Goal: Browse casually: Explore the website without a specific task or goal

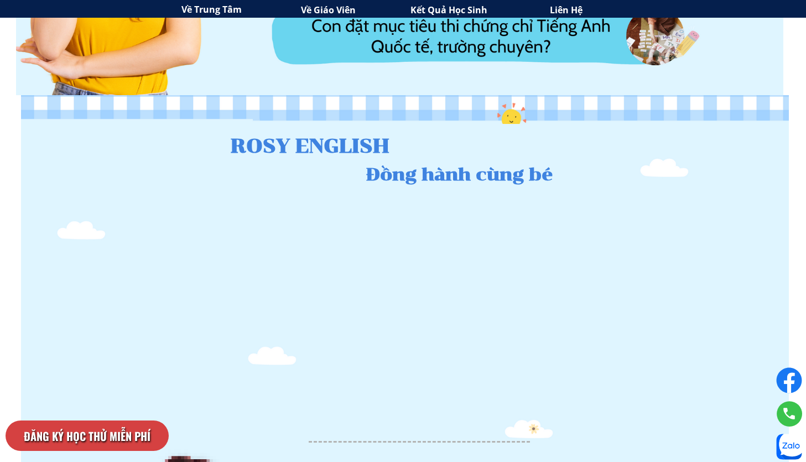
scroll to position [1180, 0]
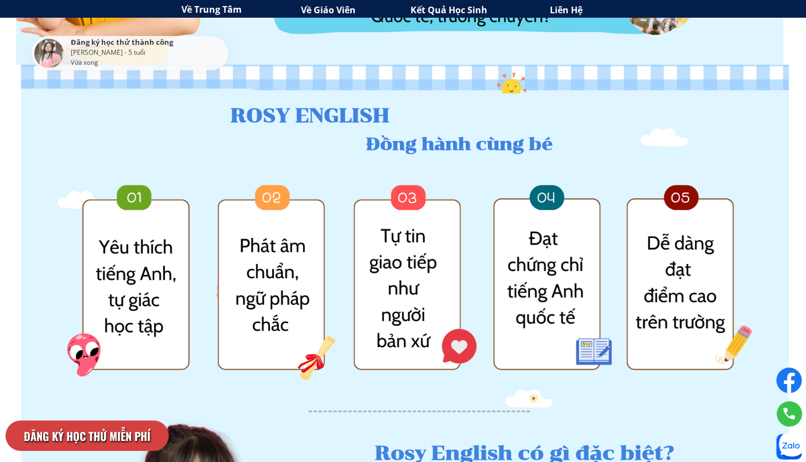
click at [274, 294] on div at bounding box center [405, 228] width 835 height 331
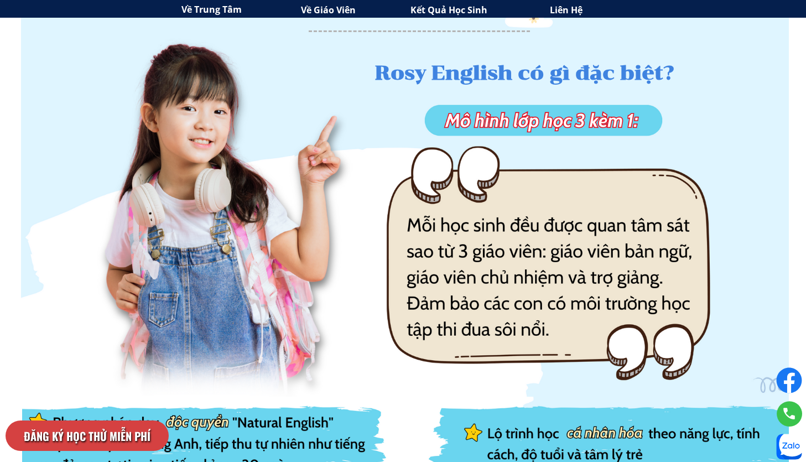
scroll to position [1684, 0]
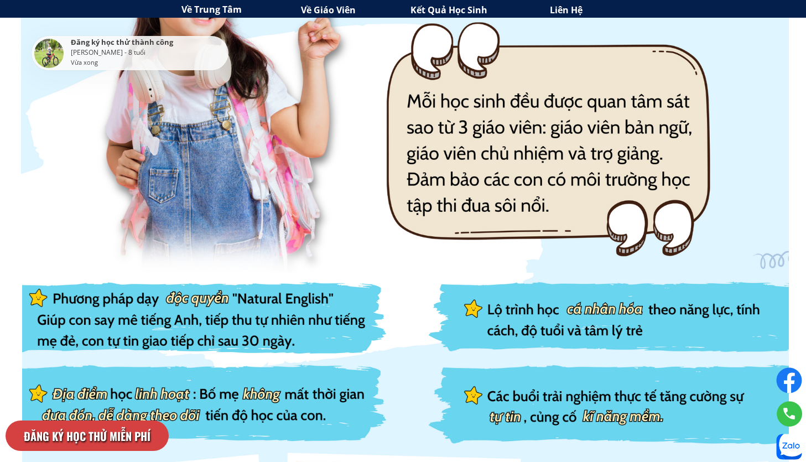
drag, startPoint x: 311, startPoint y: 331, endPoint x: 257, endPoint y: 285, distance: 71.0
click at [257, 303] on div at bounding box center [406, 452] width 765 height 359
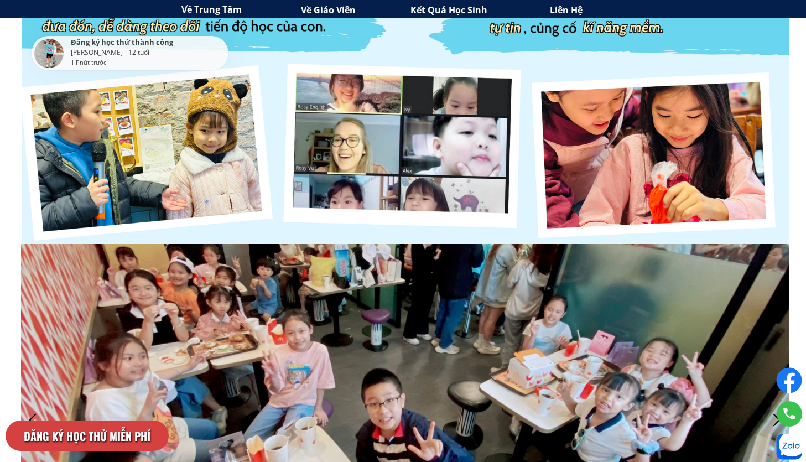
scroll to position [2233, 0]
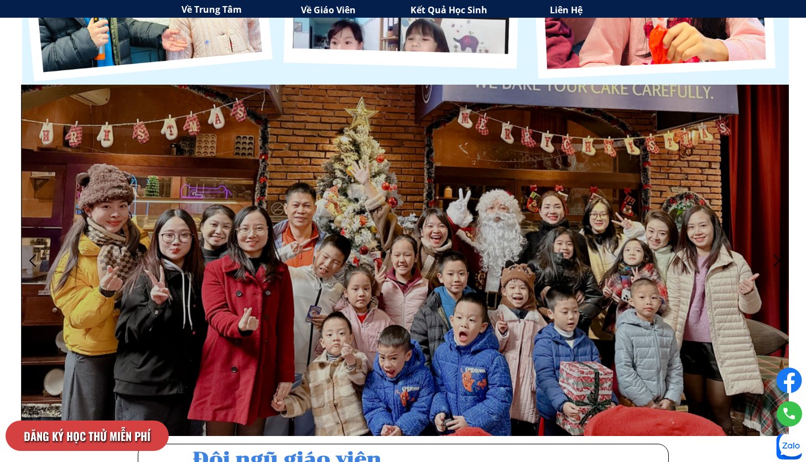
click at [484, 305] on div at bounding box center [405, 176] width 768 height 526
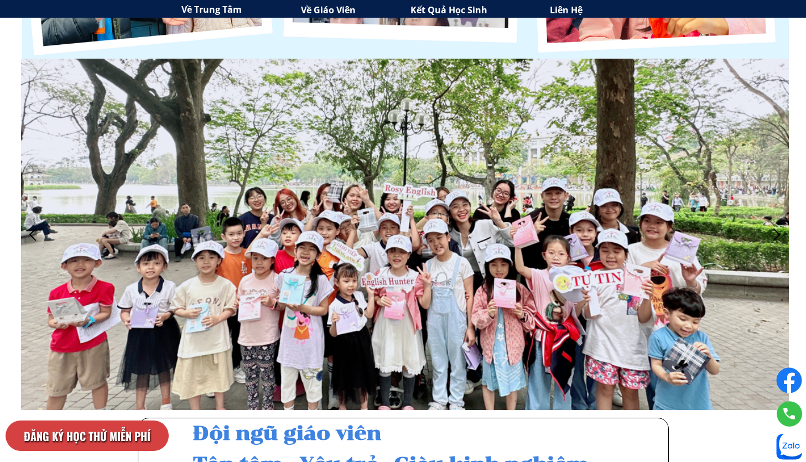
scroll to position [2258, 0]
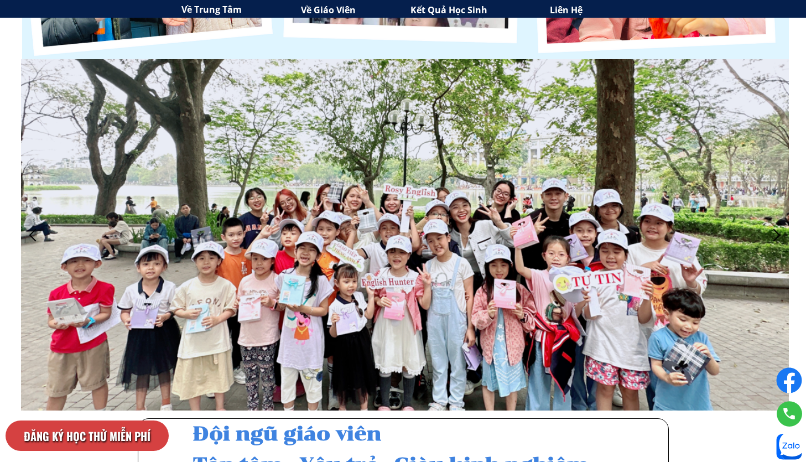
click at [396, 282] on div at bounding box center [405, 151] width 768 height 526
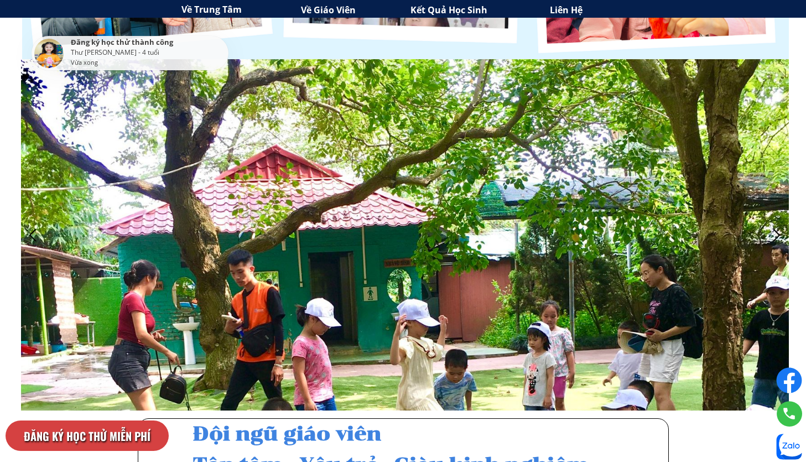
click at [770, 239] on div at bounding box center [777, 235] width 18 height 18
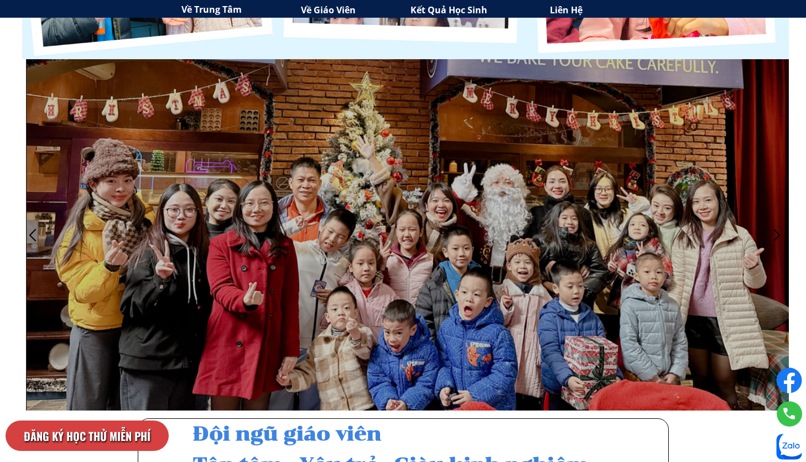
drag, startPoint x: 679, startPoint y: 274, endPoint x: 685, endPoint y: 273, distance: 5.6
click at [685, 273] on div at bounding box center [410, 151] width 768 height 526
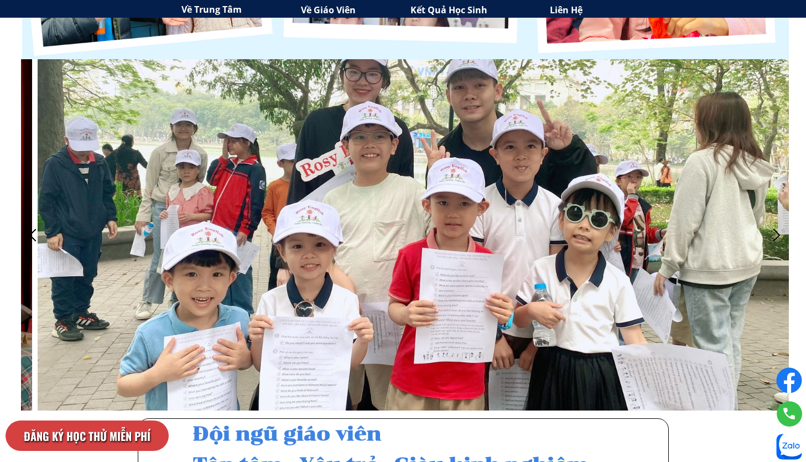
drag, startPoint x: 685, startPoint y: 273, endPoint x: 701, endPoint y: 273, distance: 16.6
click at [701, 273] on div at bounding box center [422, 151] width 768 height 526
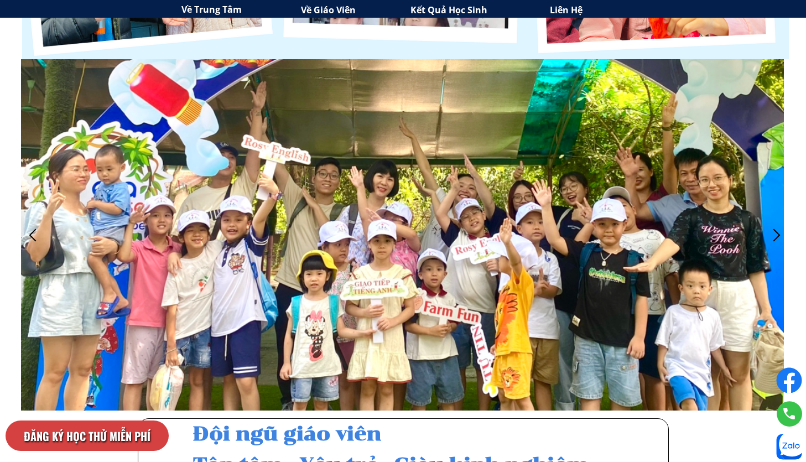
click at [696, 273] on div at bounding box center [400, 151] width 768 height 526
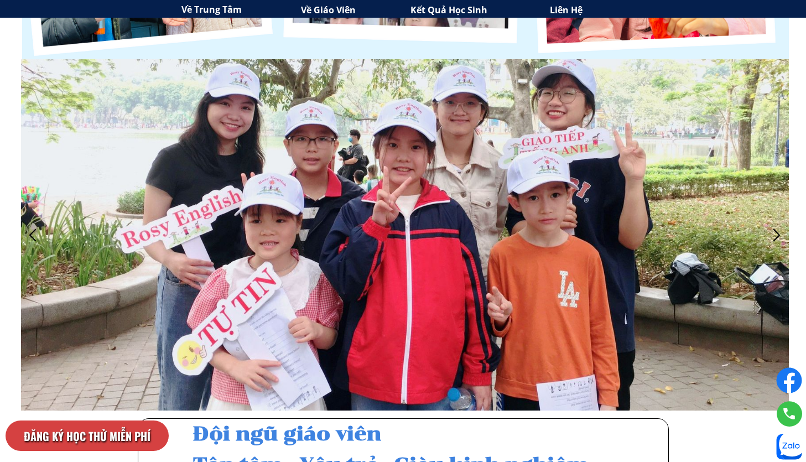
click at [40, 246] on div at bounding box center [405, 151] width 768 height 526
click at [31, 241] on div at bounding box center [33, 235] width 18 height 18
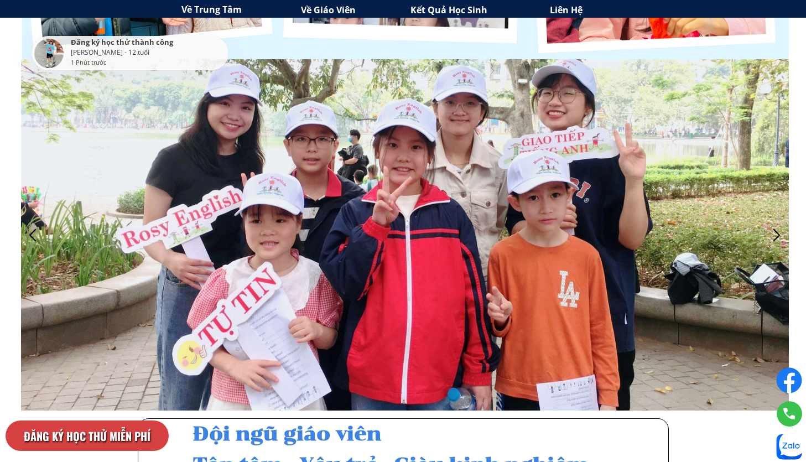
click at [37, 234] on div at bounding box center [33, 235] width 18 height 18
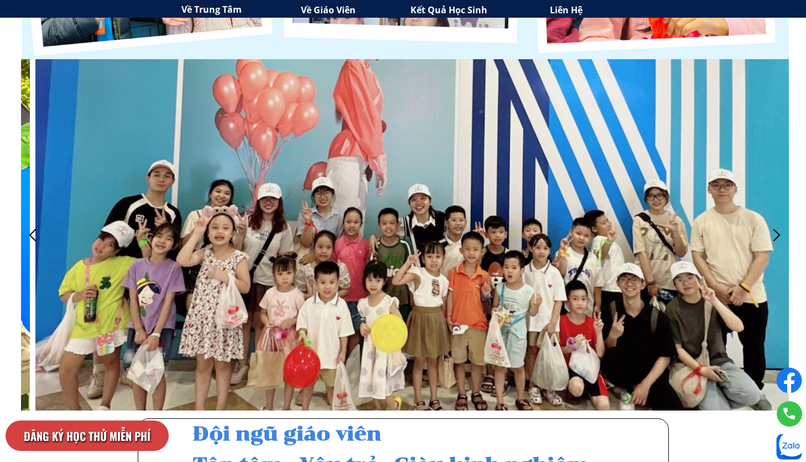
drag, startPoint x: 452, startPoint y: 250, endPoint x: 466, endPoint y: 276, distance: 29.2
click at [466, 276] on div at bounding box center [419, 151] width 768 height 526
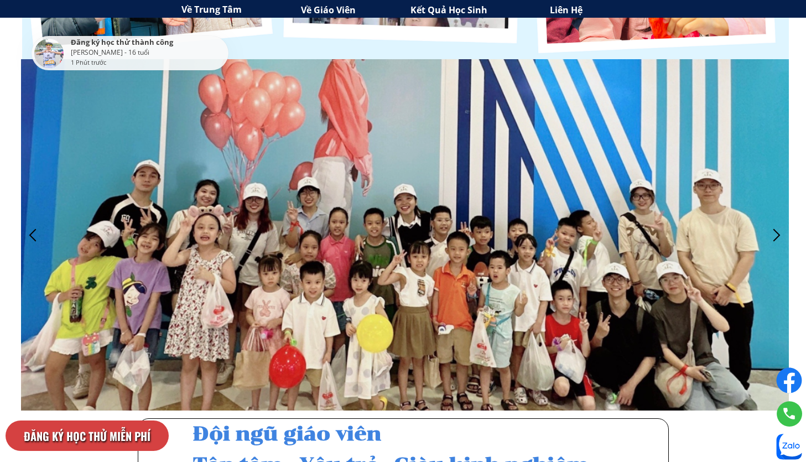
click at [772, 230] on div at bounding box center [777, 235] width 18 height 18
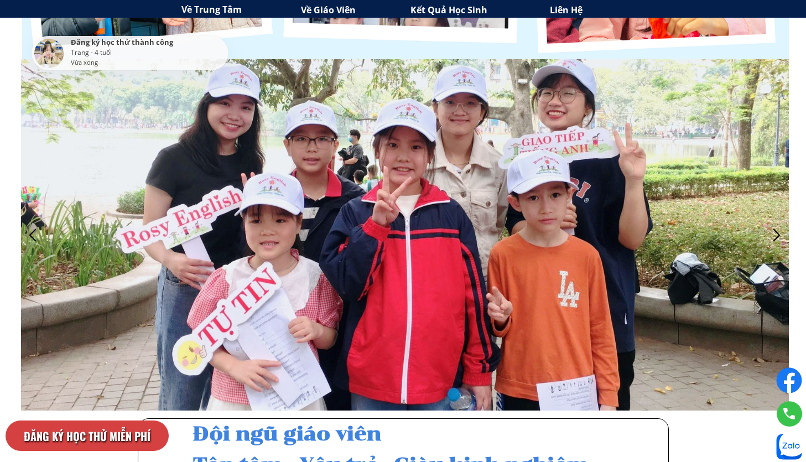
drag, startPoint x: 476, startPoint y: 268, endPoint x: 462, endPoint y: 266, distance: 14.7
click at [462, 266] on div at bounding box center [405, 151] width 768 height 526
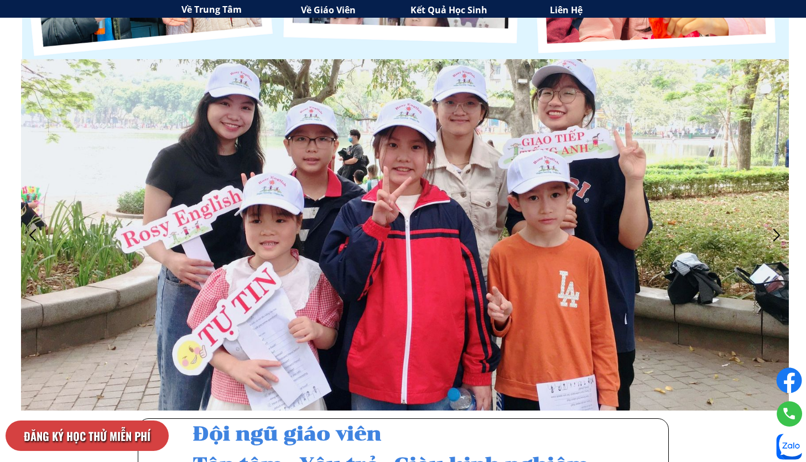
click at [771, 231] on div at bounding box center [777, 235] width 18 height 18
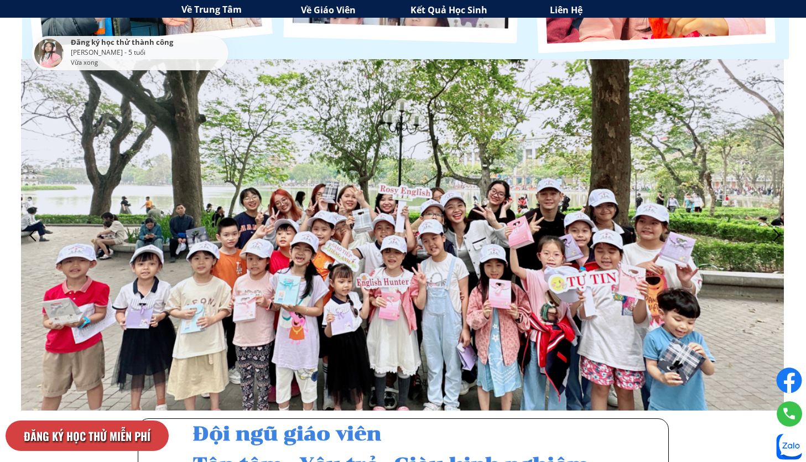
click at [549, 249] on div at bounding box center [400, 151] width 768 height 526
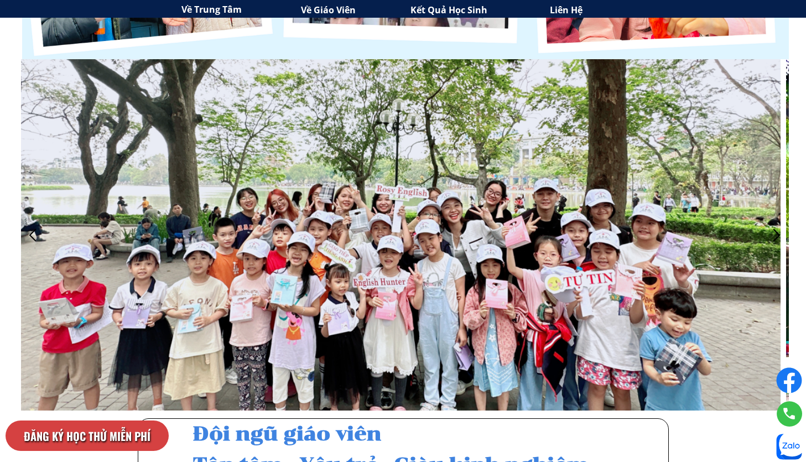
drag, startPoint x: 549, startPoint y: 249, endPoint x: 541, endPoint y: 248, distance: 8.3
click at [541, 248] on div at bounding box center [397, 151] width 768 height 526
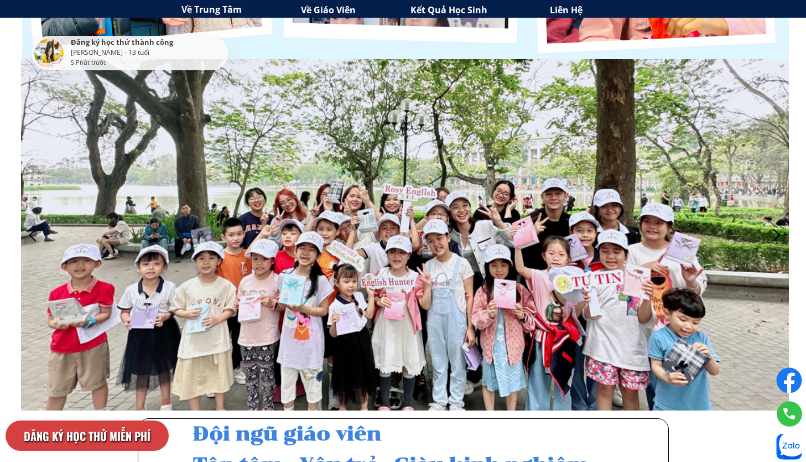
click at [774, 243] on div at bounding box center [777, 235] width 18 height 18
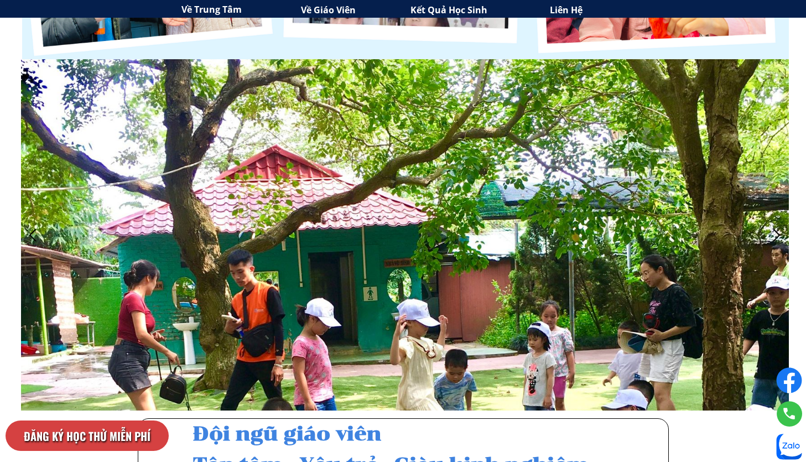
click at [774, 243] on div at bounding box center [777, 235] width 18 height 18
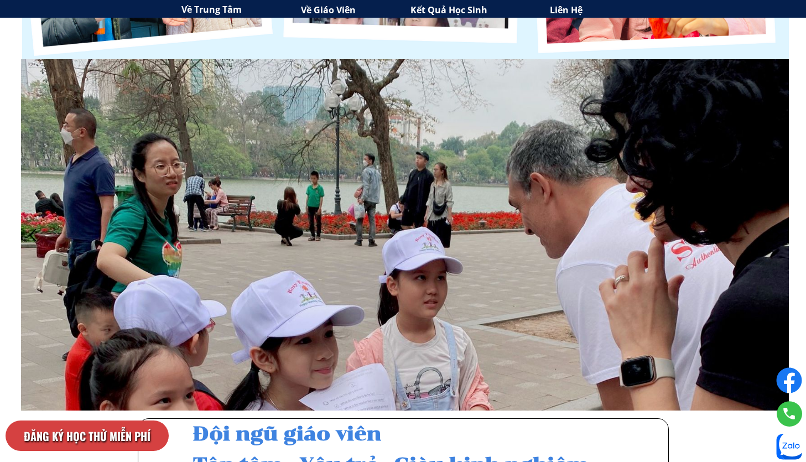
click at [774, 243] on div at bounding box center [777, 235] width 18 height 18
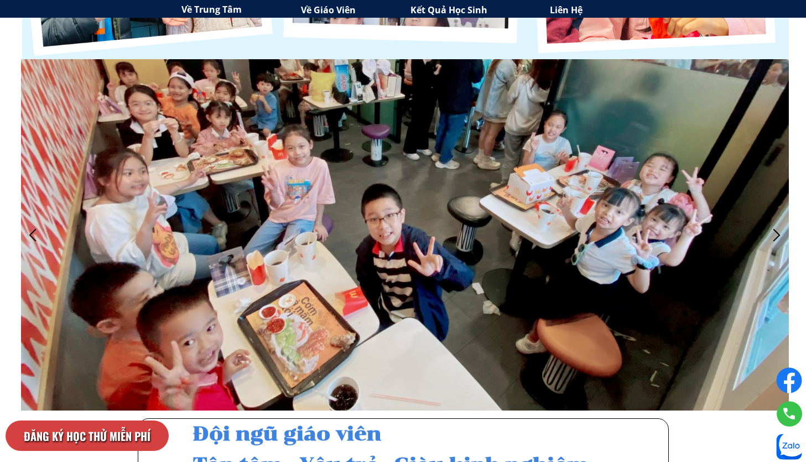
click at [774, 243] on div at bounding box center [777, 235] width 18 height 18
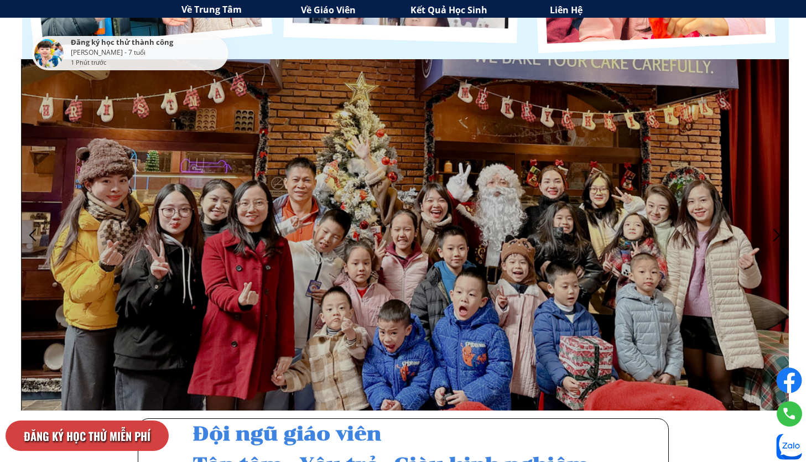
click at [774, 243] on div at bounding box center [777, 235] width 18 height 18
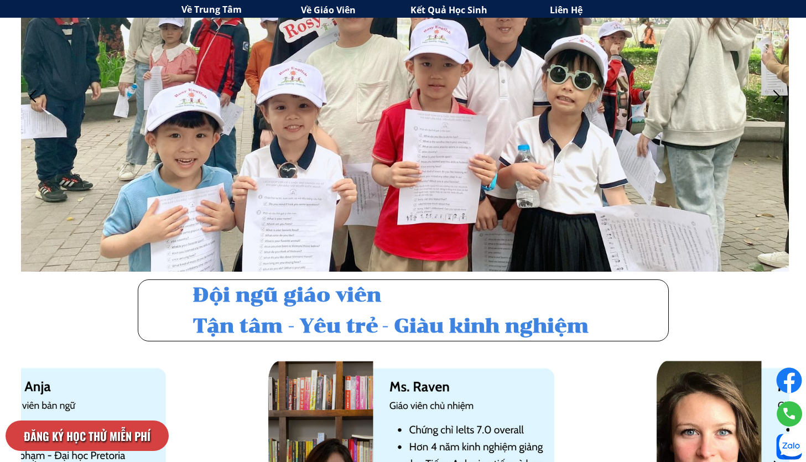
scroll to position [2583, 0]
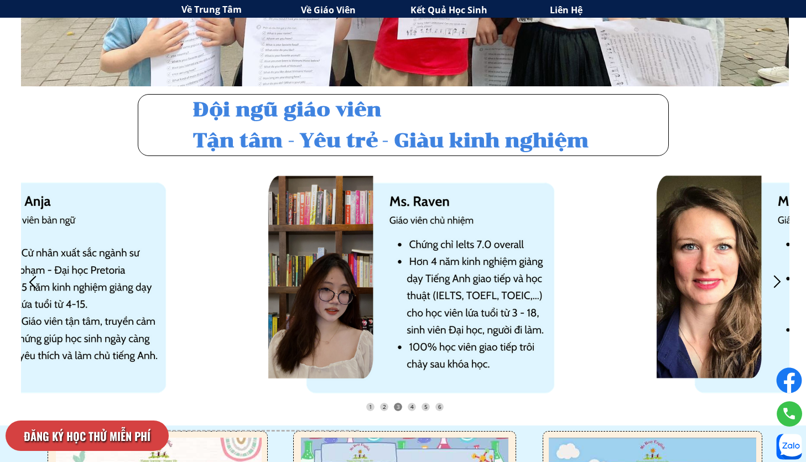
click at [474, 246] on div at bounding box center [396, 307] width 400 height 279
click at [441, 259] on div at bounding box center [396, 307] width 400 height 279
drag, startPoint x: 530, startPoint y: 245, endPoint x: 460, endPoint y: 245, distance: 69.7
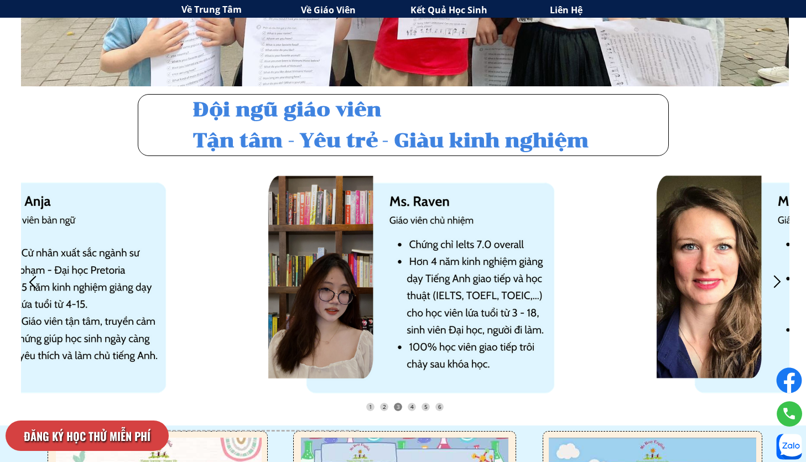
click at [460, 245] on div at bounding box center [396, 307] width 400 height 279
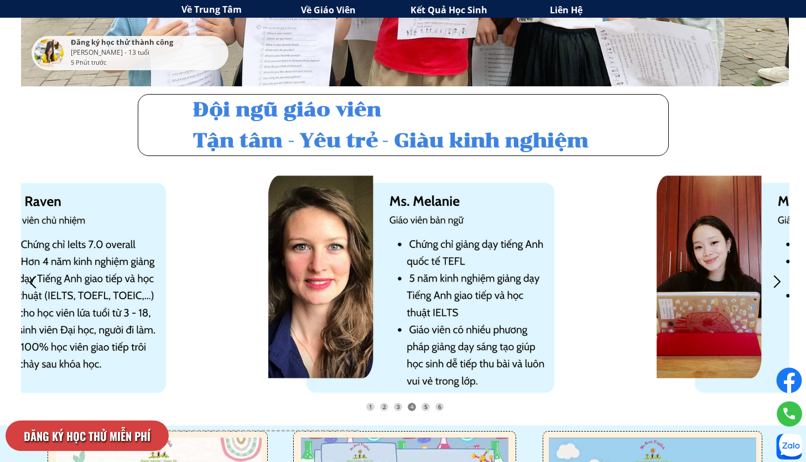
click at [40, 283] on div at bounding box center [33, 282] width 18 height 18
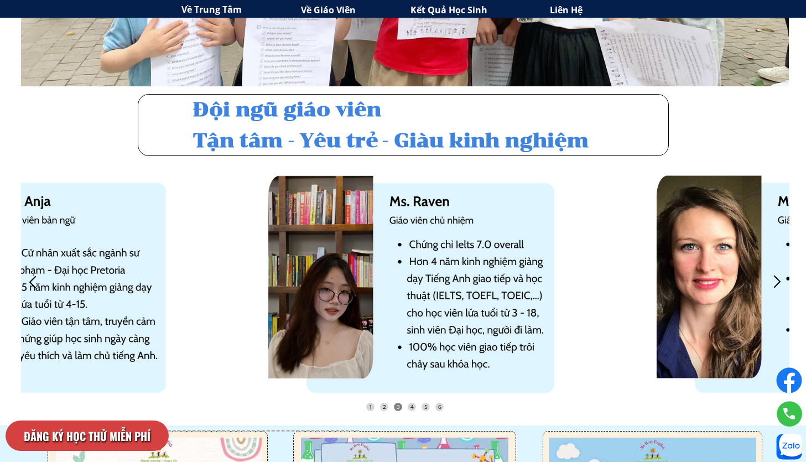
click at [497, 309] on div at bounding box center [396, 307] width 400 height 279
click at [773, 284] on div at bounding box center [778, 282] width 18 height 18
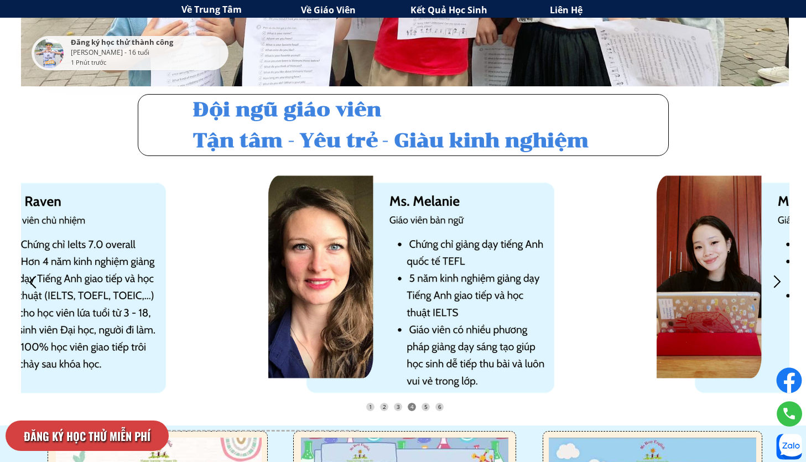
click at [773, 284] on div at bounding box center [778, 282] width 18 height 18
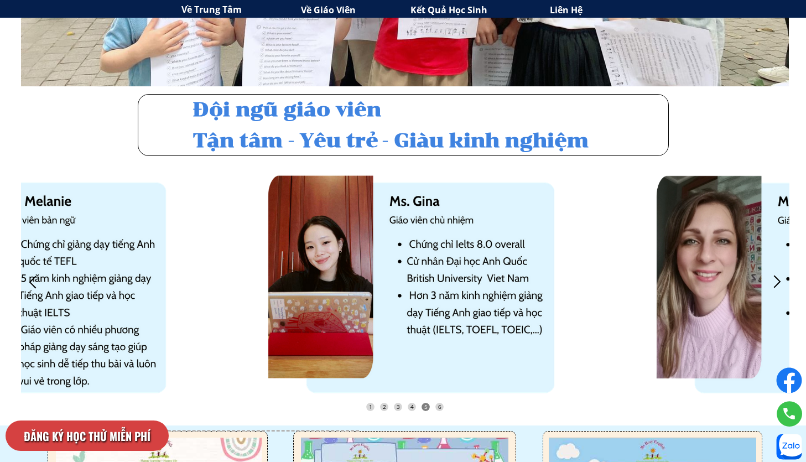
click at [773, 284] on div at bounding box center [778, 282] width 18 height 18
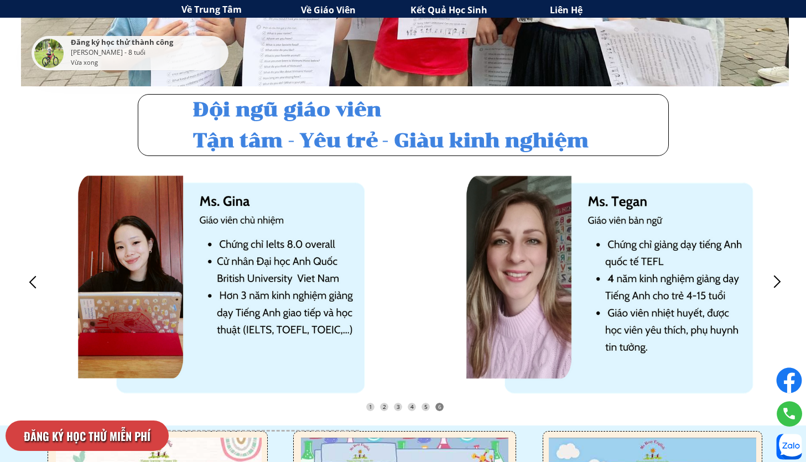
click at [773, 284] on div at bounding box center [778, 282] width 18 height 18
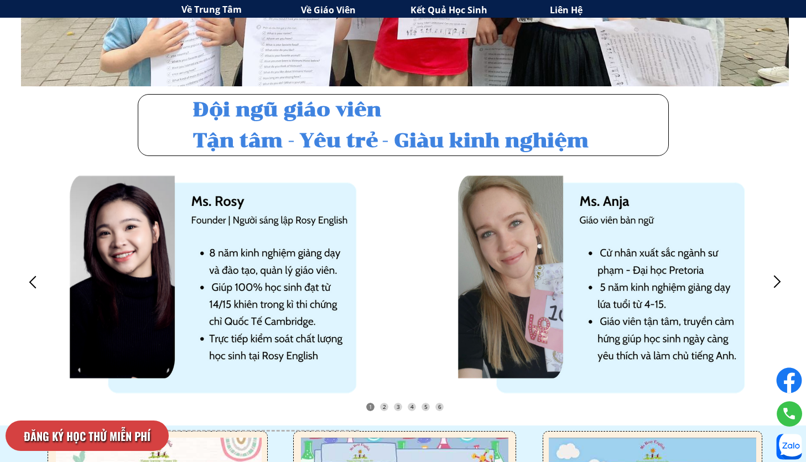
click at [773, 284] on div at bounding box center [778, 282] width 18 height 18
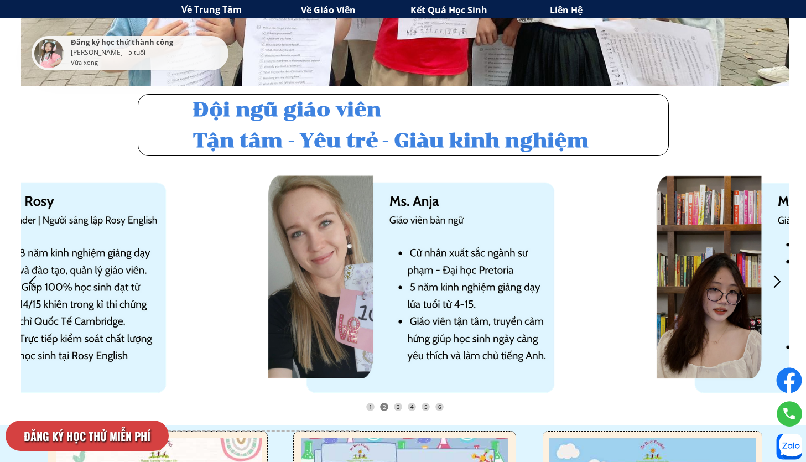
click at [773, 284] on div at bounding box center [778, 282] width 18 height 18
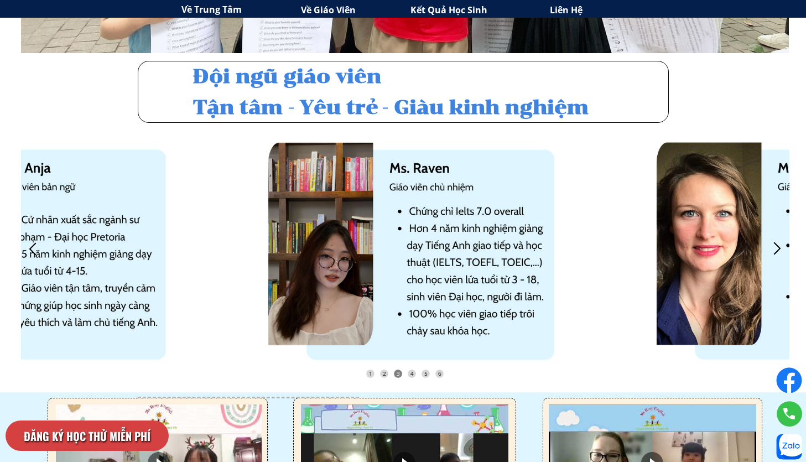
scroll to position [2618, 0]
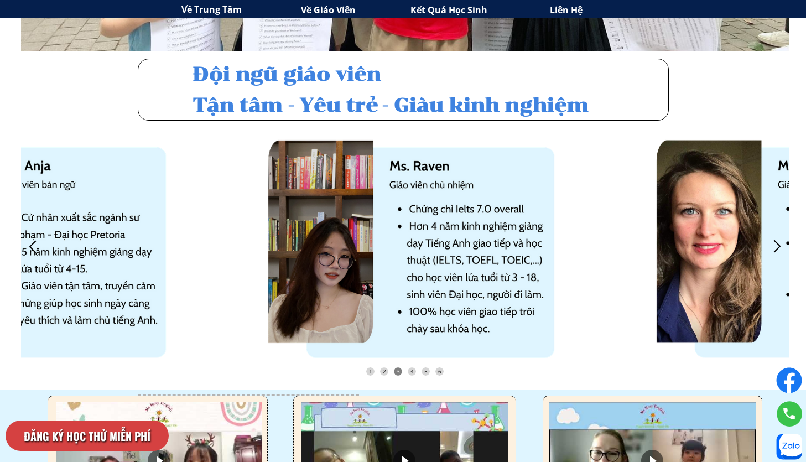
click at [783, 249] on div at bounding box center [778, 246] width 18 height 18
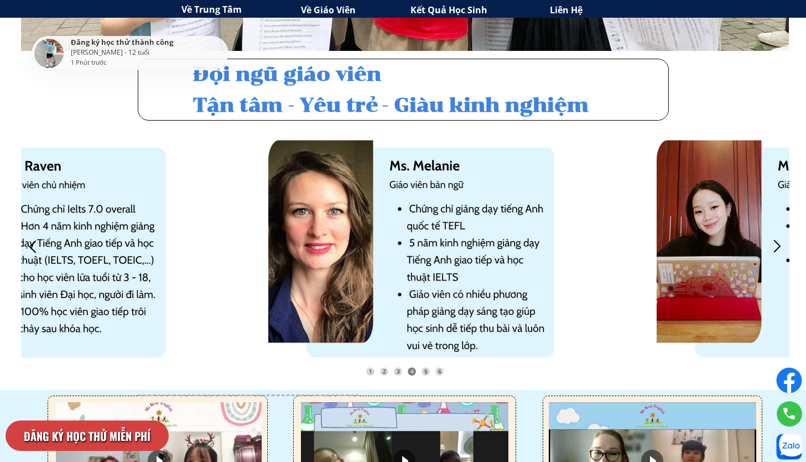
click at [783, 249] on div at bounding box center [778, 246] width 18 height 18
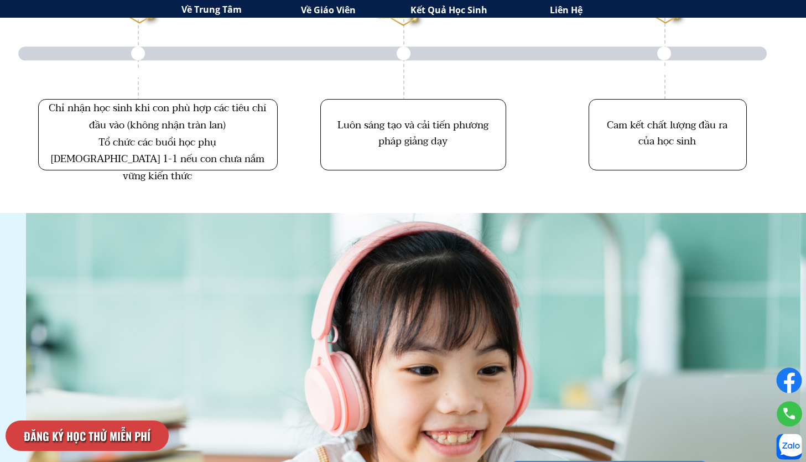
scroll to position [3814, 0]
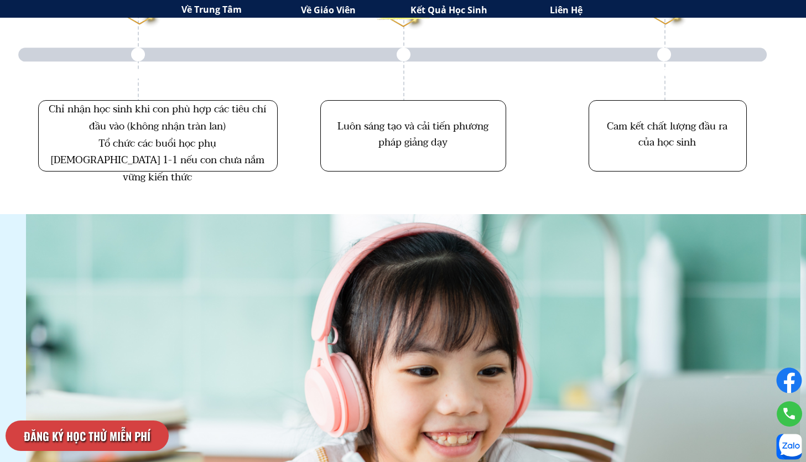
click at [210, 160] on div "Chỉ nhận học sinh khi con phù hợp các tiêu chí đầu vào (không nhận tràn lan) Tổ…" at bounding box center [157, 143] width 221 height 85
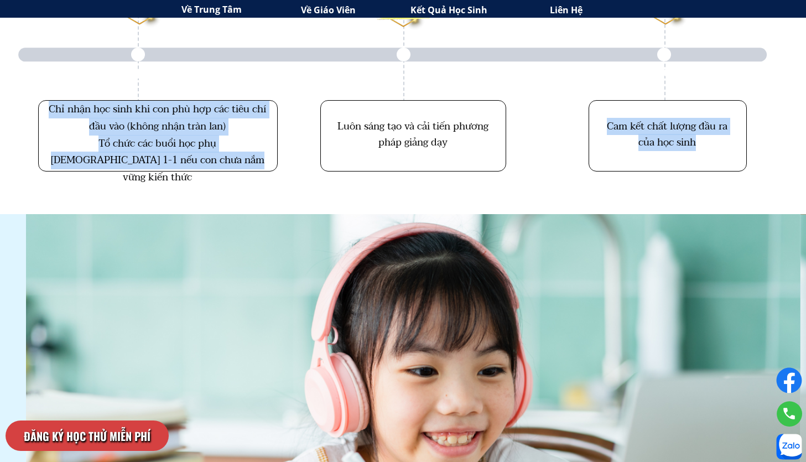
drag, startPoint x: 210, startPoint y: 160, endPoint x: 13, endPoint y: 105, distance: 204.5
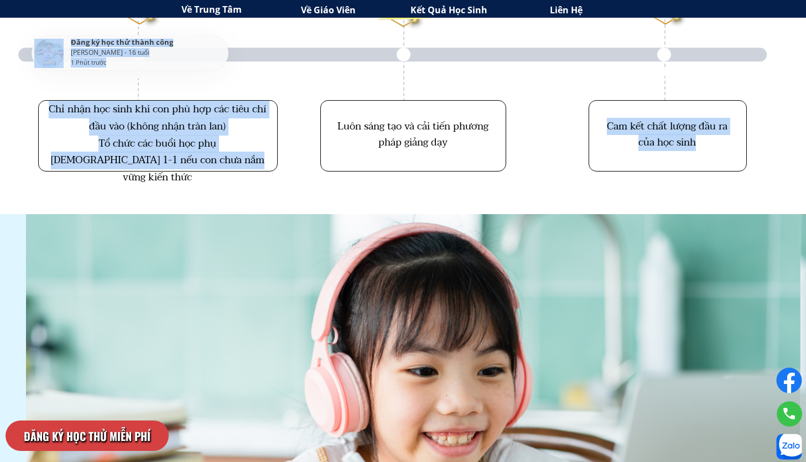
click at [128, 145] on div "Chỉ nhận học sinh khi con phù hợp các tiêu chí đầu vào (không nhận tràn lan) Tổ…" at bounding box center [157, 143] width 221 height 85
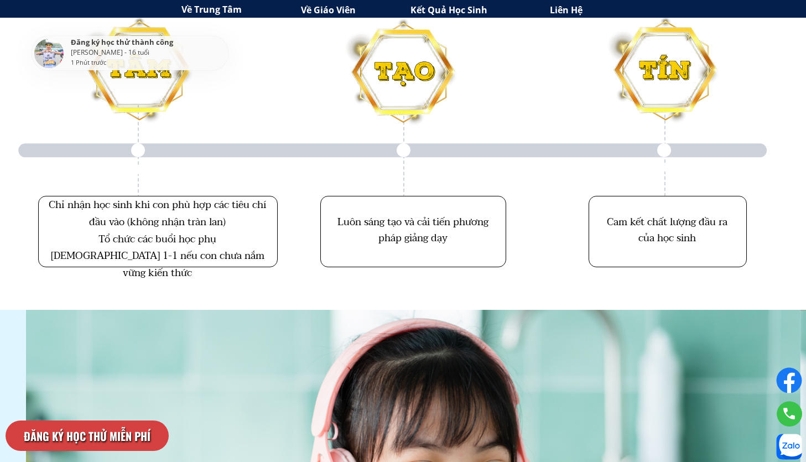
scroll to position [3712, 0]
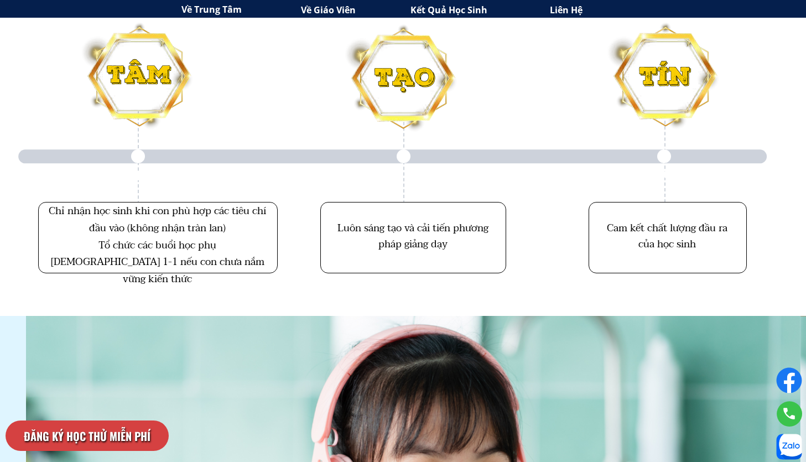
click at [411, 243] on div "Luôn sáng tạo và cải tiến phương pháp giảng dạy" at bounding box center [413, 237] width 158 height 32
click at [422, 239] on div "Luôn sáng tạo và cải tiến phương pháp giảng dạy" at bounding box center [413, 237] width 158 height 32
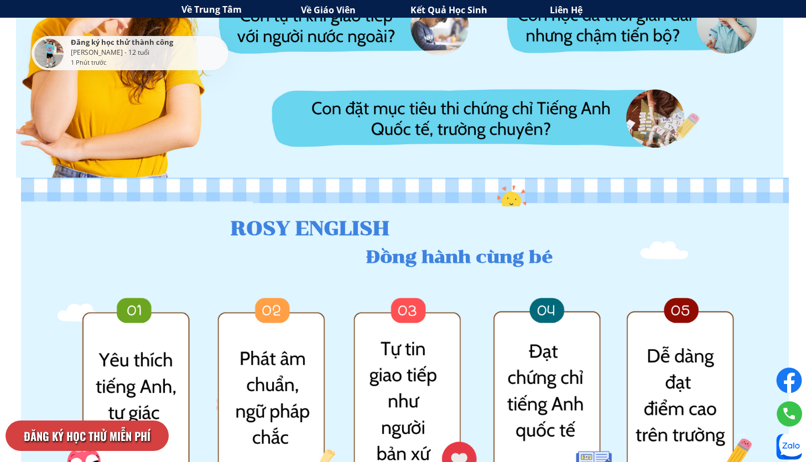
scroll to position [875, 0]
